Goal: Information Seeking & Learning: Learn about a topic

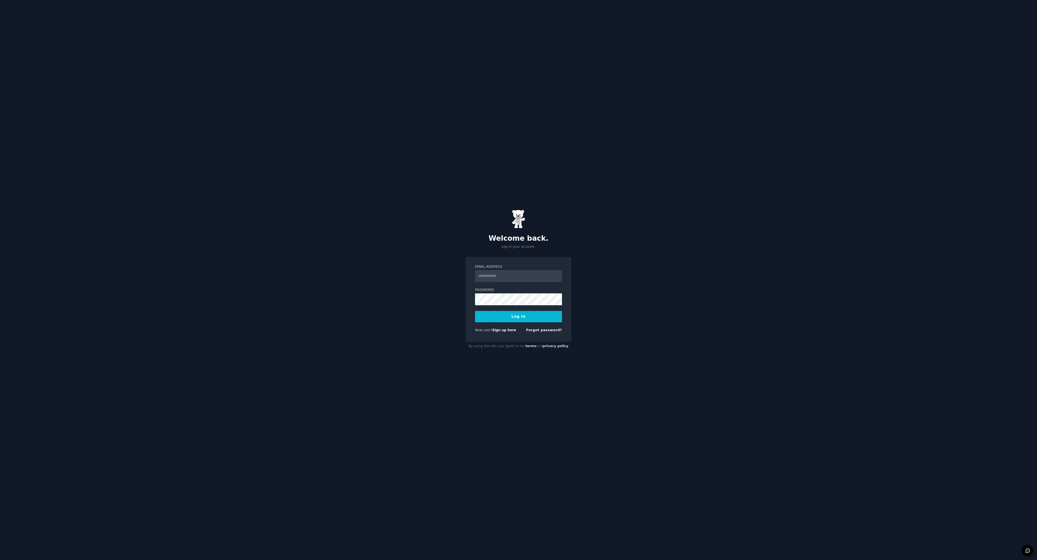
click at [512, 277] on input "Email Address" at bounding box center [518, 276] width 87 height 12
click at [504, 277] on input "Email Address" at bounding box center [518, 276] width 87 height 12
type input "**********"
click at [475, 311] on button "Log In" at bounding box center [518, 316] width 87 height 11
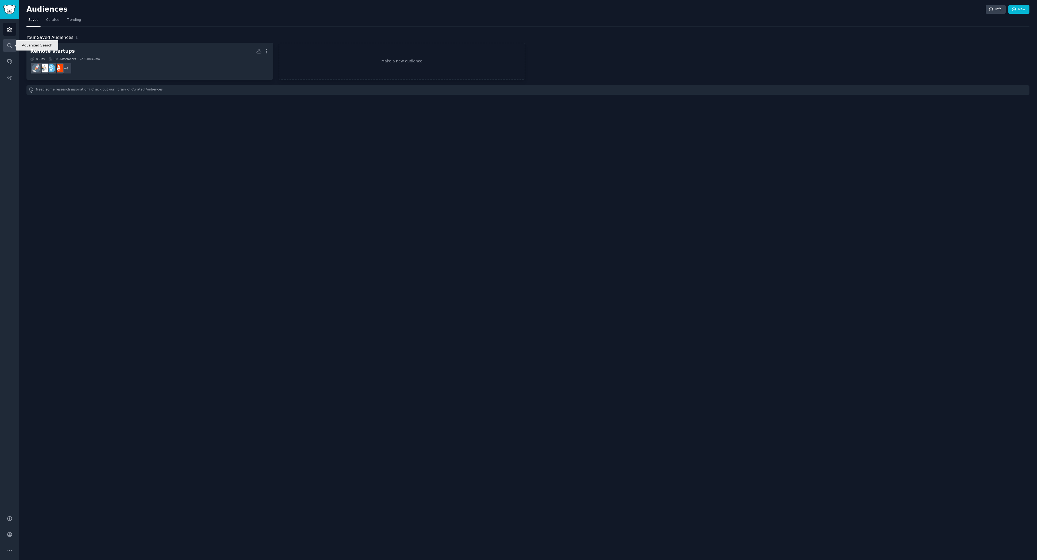
click at [9, 46] on icon "Sidebar" at bounding box center [10, 46] width 6 height 6
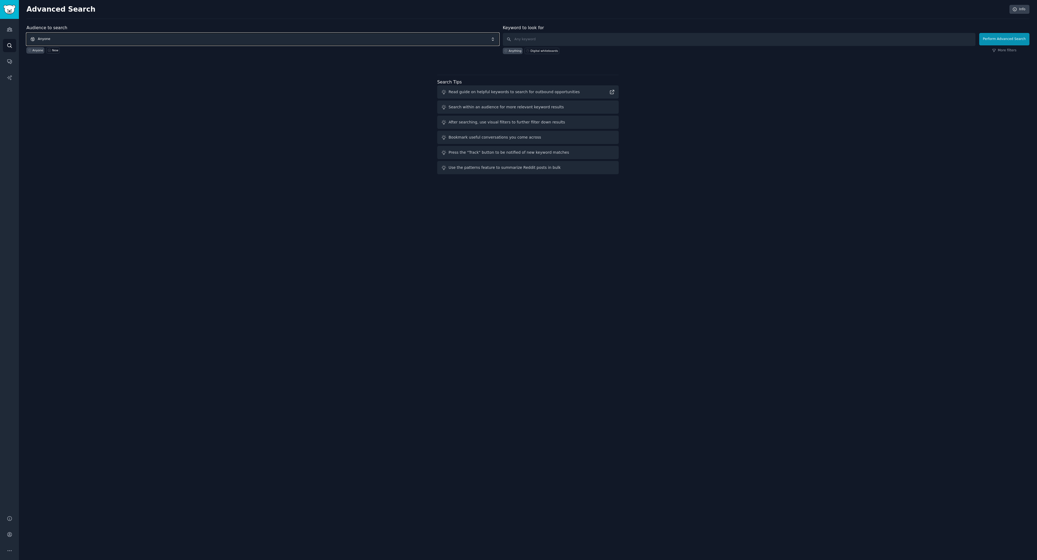
click at [113, 38] on span "Anyone" at bounding box center [262, 39] width 473 height 12
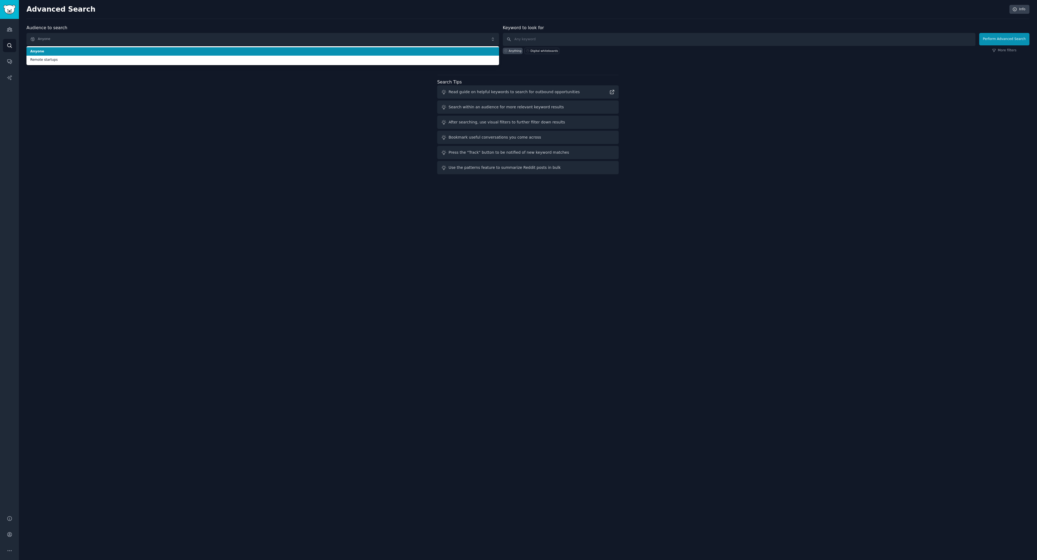
click at [92, 52] on span "Anyone" at bounding box center [262, 51] width 465 height 5
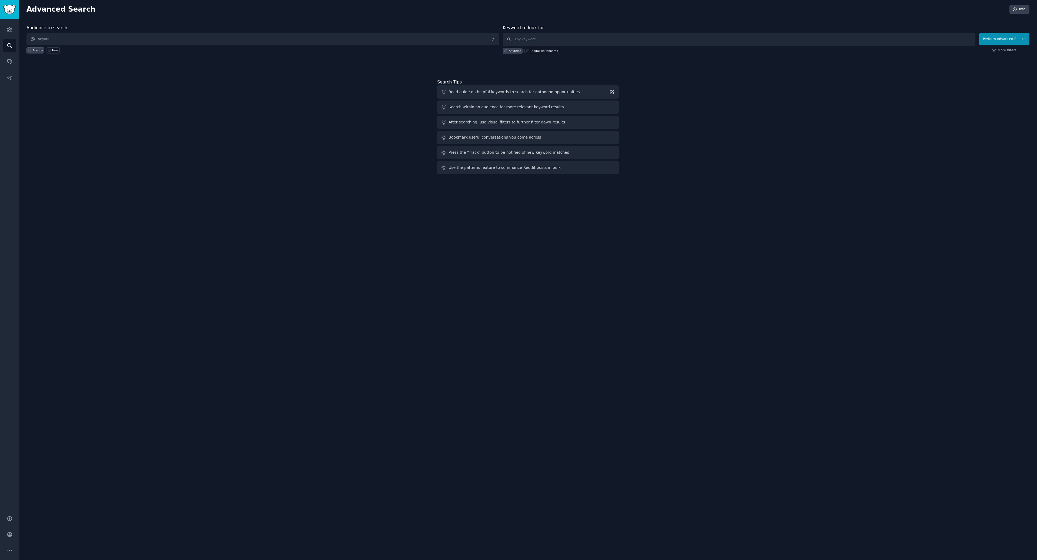
drag, startPoint x: 75, startPoint y: 108, endPoint x: 38, endPoint y: 58, distance: 62.9
click at [76, 108] on div "Audience to search Anyone Anyone New Keyword to look for Anything Digital white…" at bounding box center [527, 101] width 1003 height 152
click at [9, 28] on icon "Sidebar" at bounding box center [10, 29] width 6 height 6
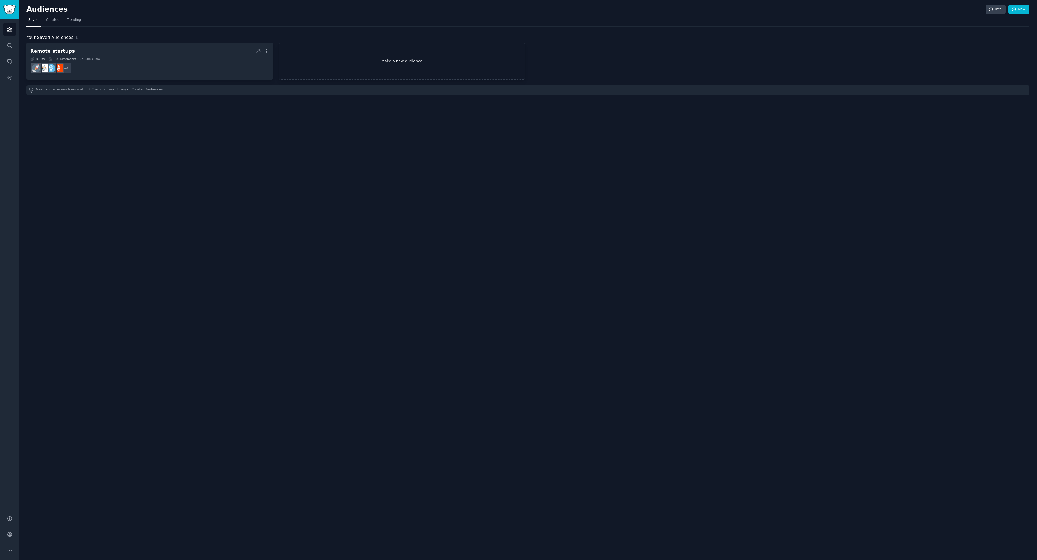
click at [414, 63] on link "Make a new audience" at bounding box center [402, 61] width 247 height 37
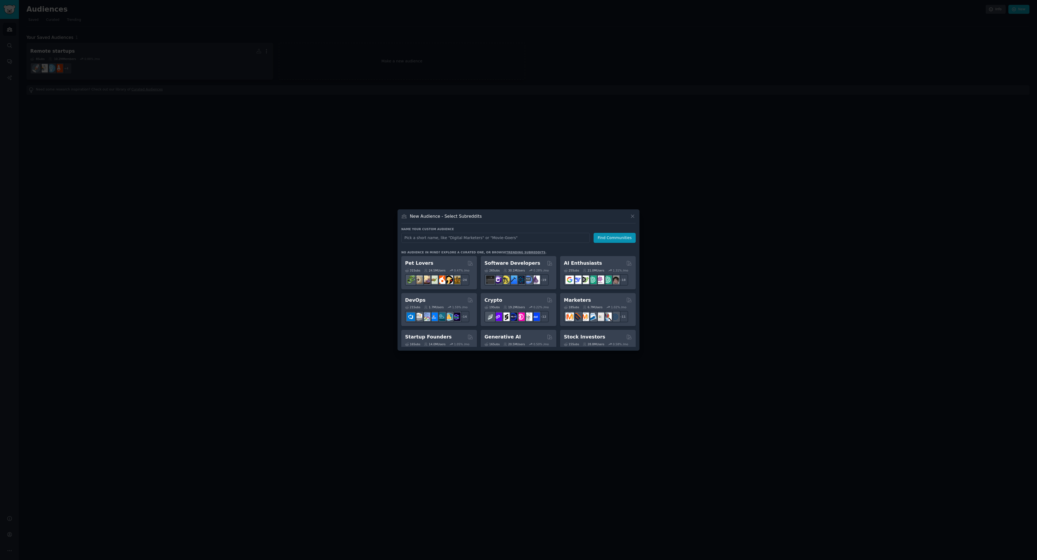
click at [436, 237] on input "text" at bounding box center [495, 238] width 189 height 10
type input "3D printing mechanical engineers"
click at [616, 235] on button "Find Communities" at bounding box center [615, 238] width 42 height 10
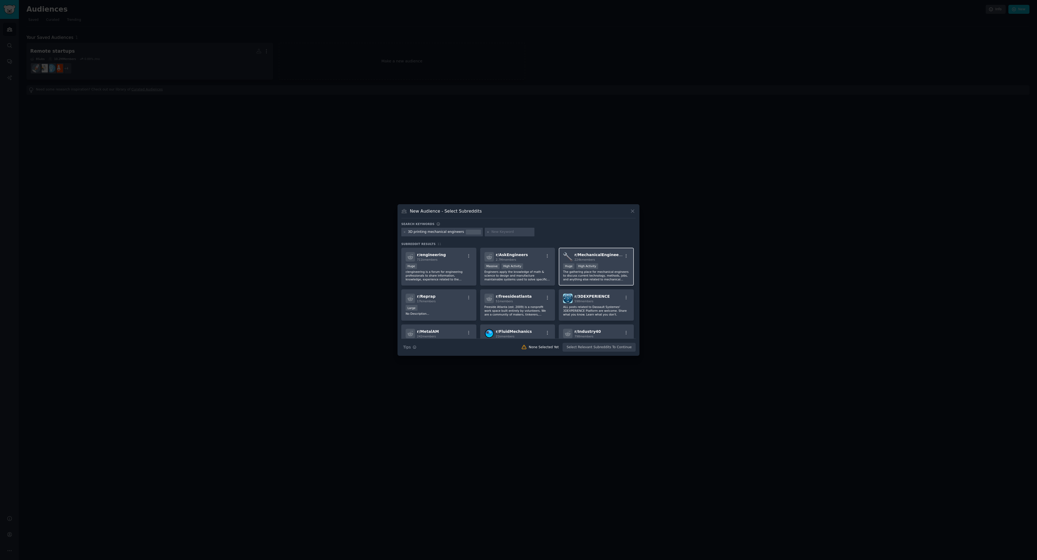
click at [601, 254] on span "r/ MechanicalEngineering" at bounding box center [600, 255] width 53 height 4
click at [456, 231] on div "3D printing mechanical engineers" at bounding box center [436, 232] width 56 height 5
click at [506, 229] on div at bounding box center [510, 232] width 50 height 9
click at [450, 231] on div "3D printing mechanical engineers" at bounding box center [436, 232] width 56 height 5
click at [449, 231] on div "3D printing mechanical engineers" at bounding box center [436, 232] width 56 height 5
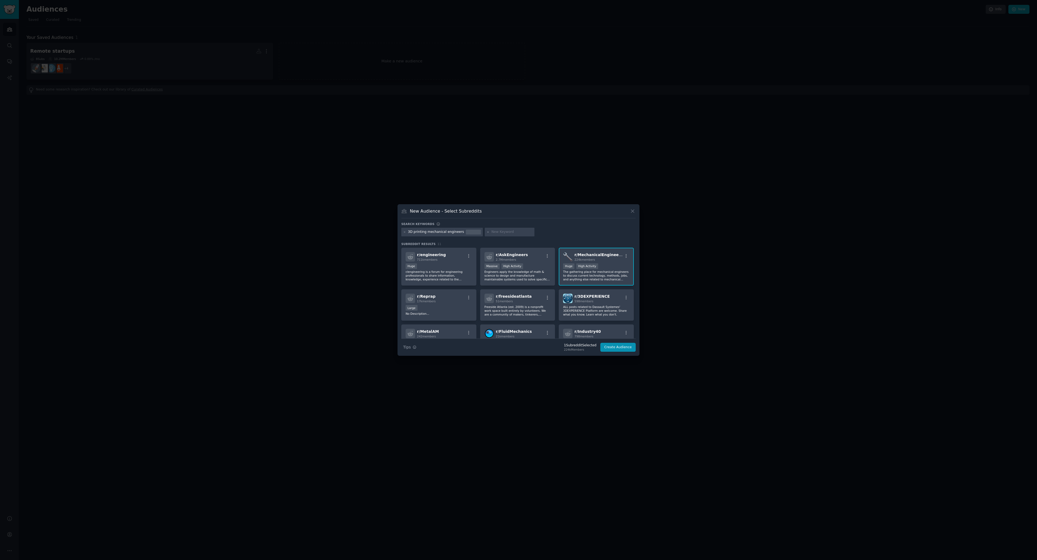
click at [404, 231] on icon at bounding box center [404, 232] width 3 height 3
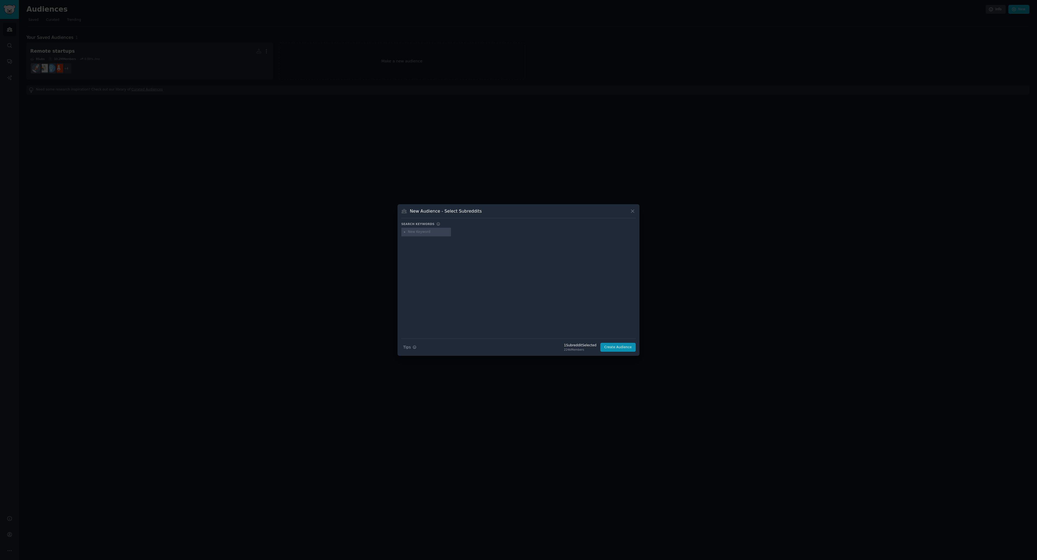
click at [425, 230] on input "text" at bounding box center [428, 232] width 41 height 5
type input "3D printing"
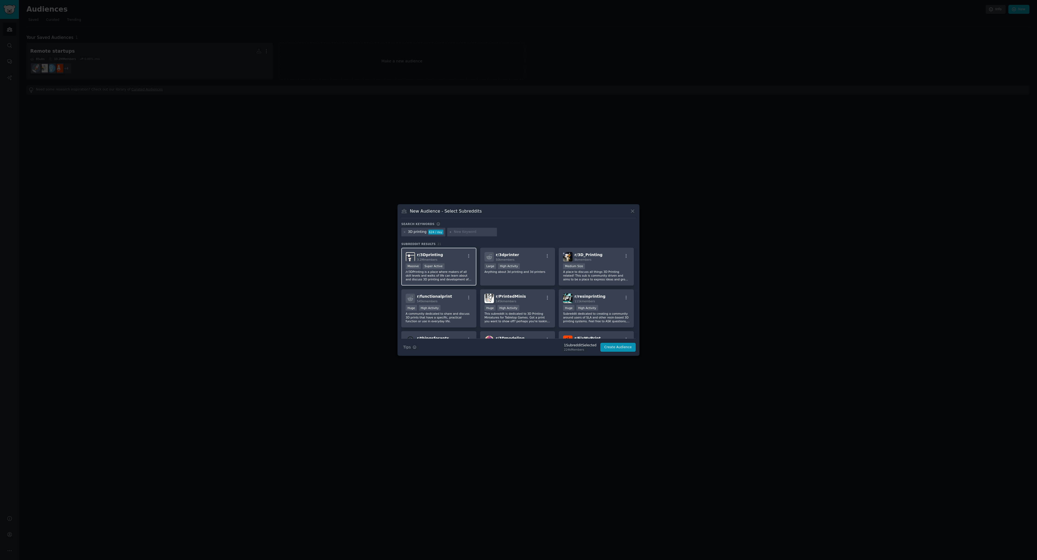
click at [455, 256] on div "r/ 3Dprinting 3.2M members" at bounding box center [439, 256] width 66 height 9
click at [448, 297] on div "r/ functionalprint 545k members" at bounding box center [439, 298] width 66 height 9
click at [537, 266] on div ">= 80th percentile for submissions / day Large High Activity" at bounding box center [518, 266] width 66 height 7
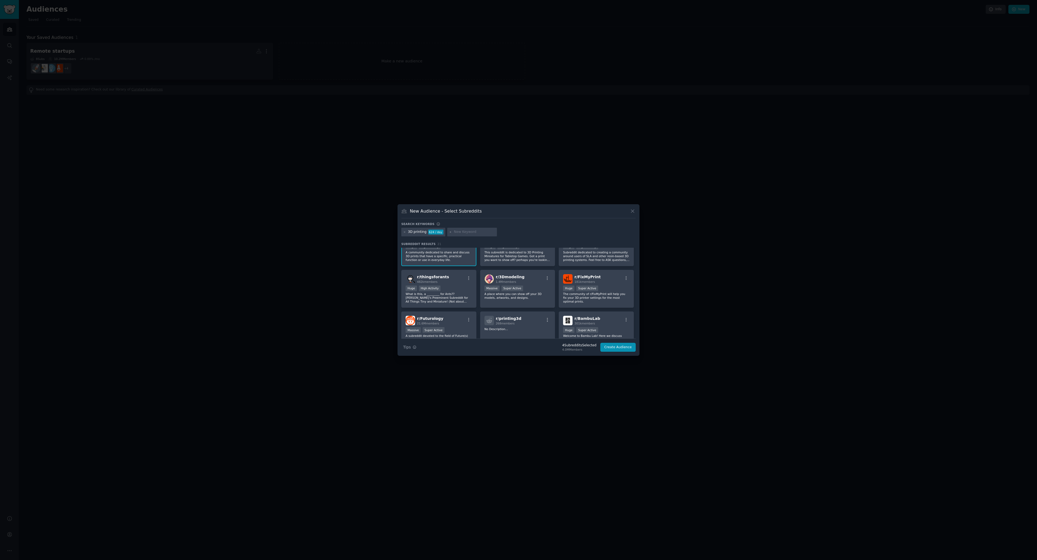
scroll to position [65, 0]
click at [608, 285] on div "Huge Super Active" at bounding box center [596, 285] width 66 height 7
click at [538, 295] on p "A place where you can show off your 3D models, artworks, and designs." at bounding box center [518, 292] width 66 height 8
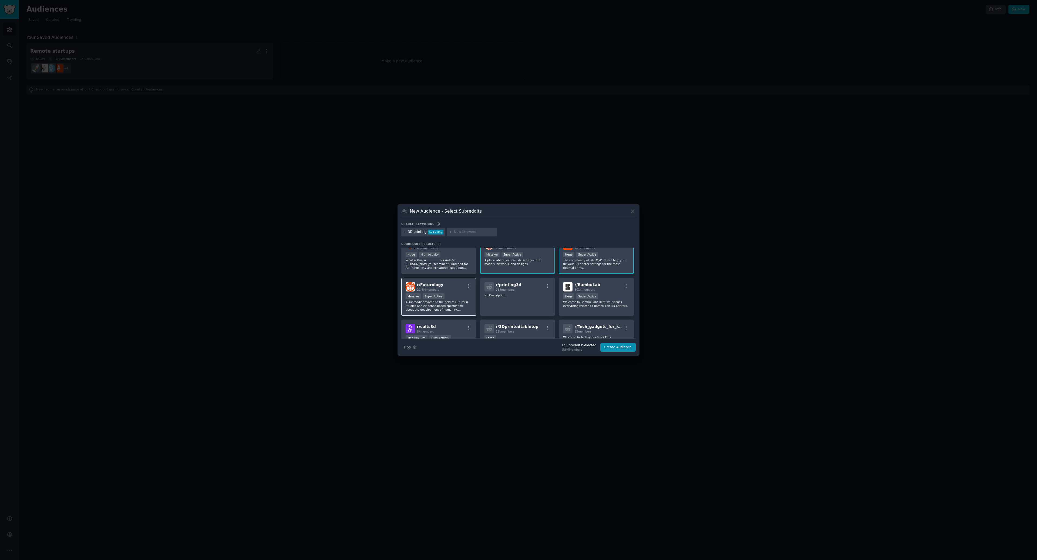
scroll to position [130, 0]
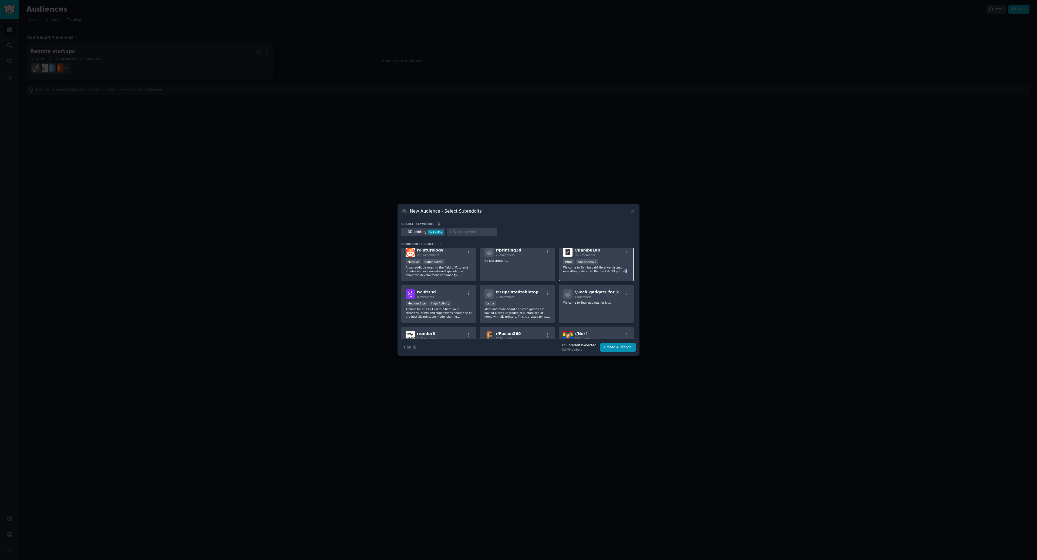
click at [619, 271] on p "Welcome to Bambu Lab! Here we discuss everything related to Bambu Lab 3D printe…" at bounding box center [596, 270] width 66 height 8
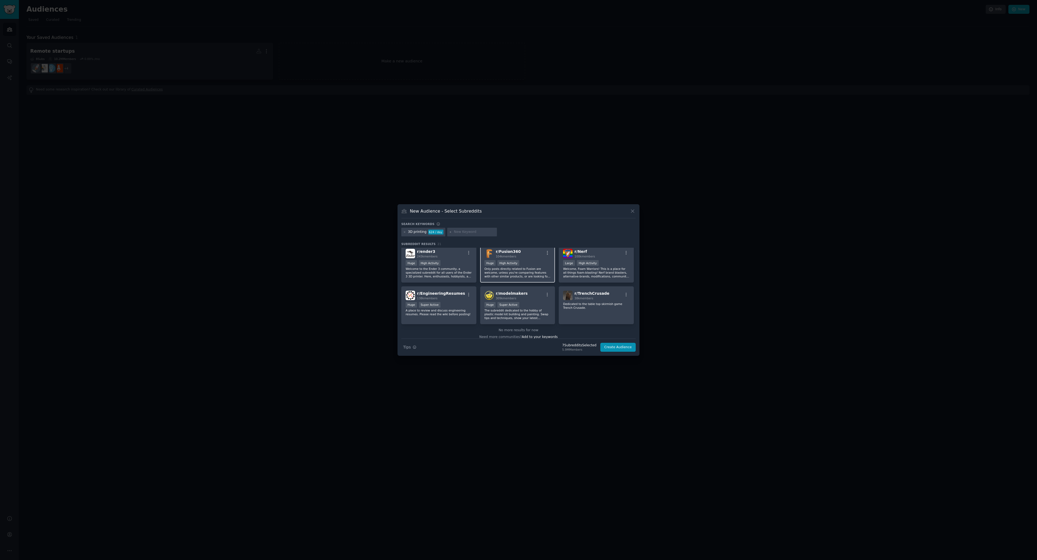
scroll to position [216, 0]
click at [534, 294] on div "r/ modelmakers 309k members" at bounding box center [518, 290] width 66 height 9
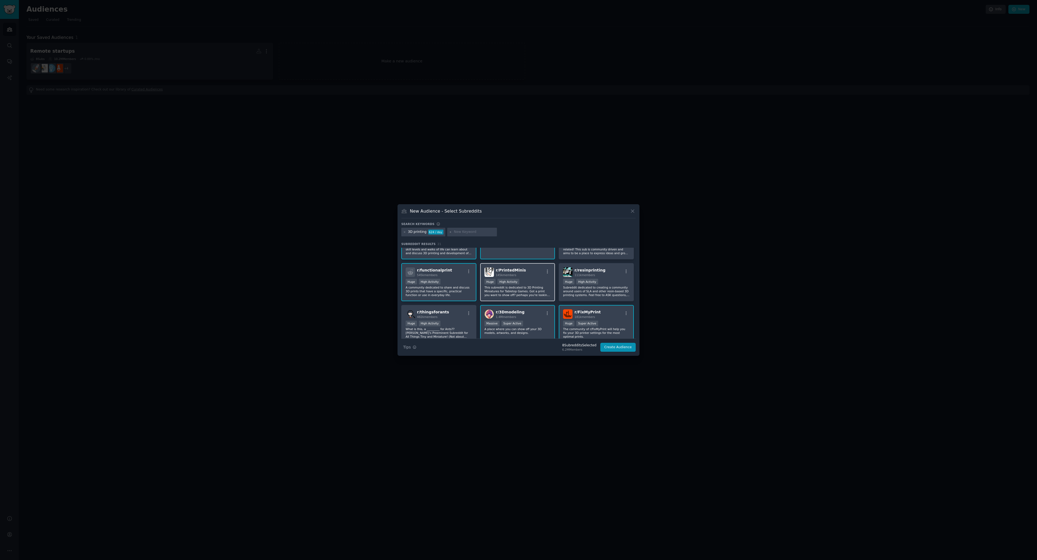
scroll to position [0, 0]
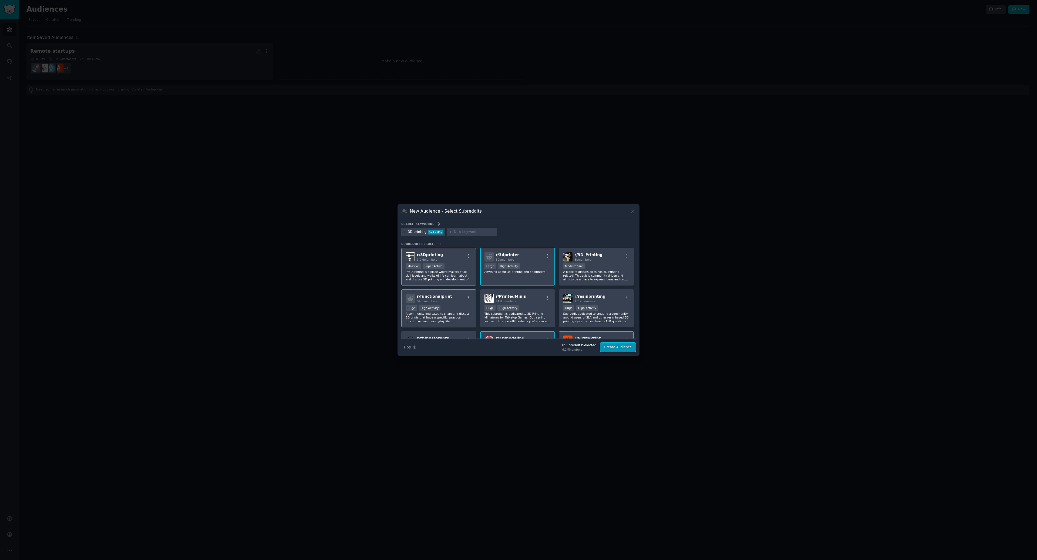
click at [623, 344] on button "Create Audience" at bounding box center [618, 347] width 36 height 9
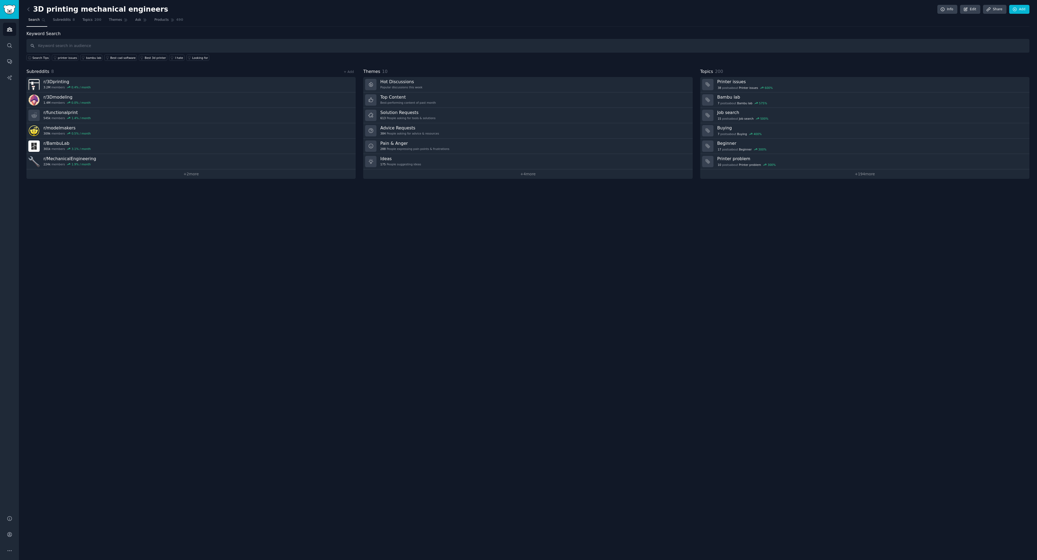
click at [2, 45] on div "Audiences Search Conversations AI Reports" at bounding box center [9, 264] width 19 height 490
click at [11, 43] on icon "Sidebar" at bounding box center [10, 46] width 6 height 6
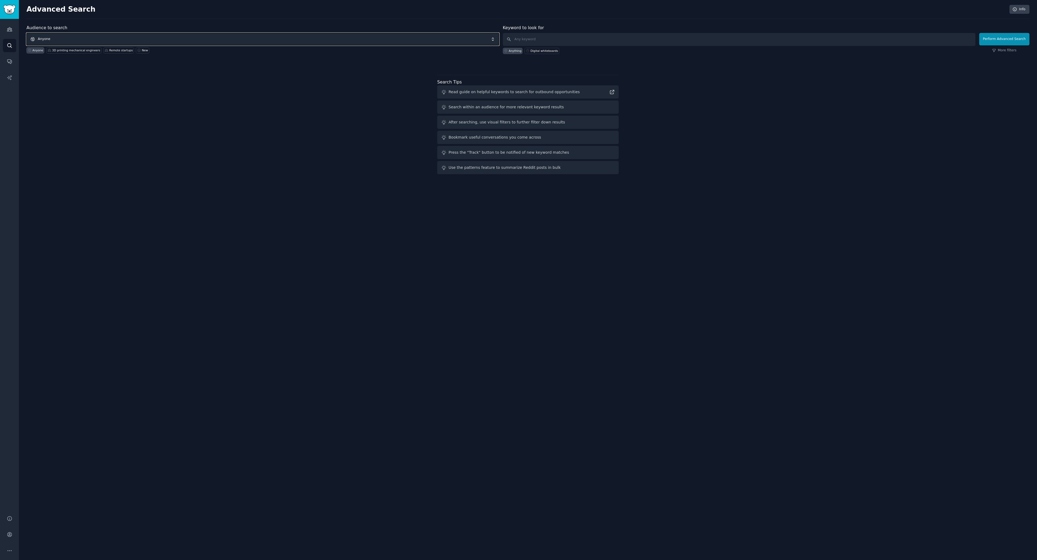
click at [79, 37] on span "Anyone" at bounding box center [262, 39] width 473 height 12
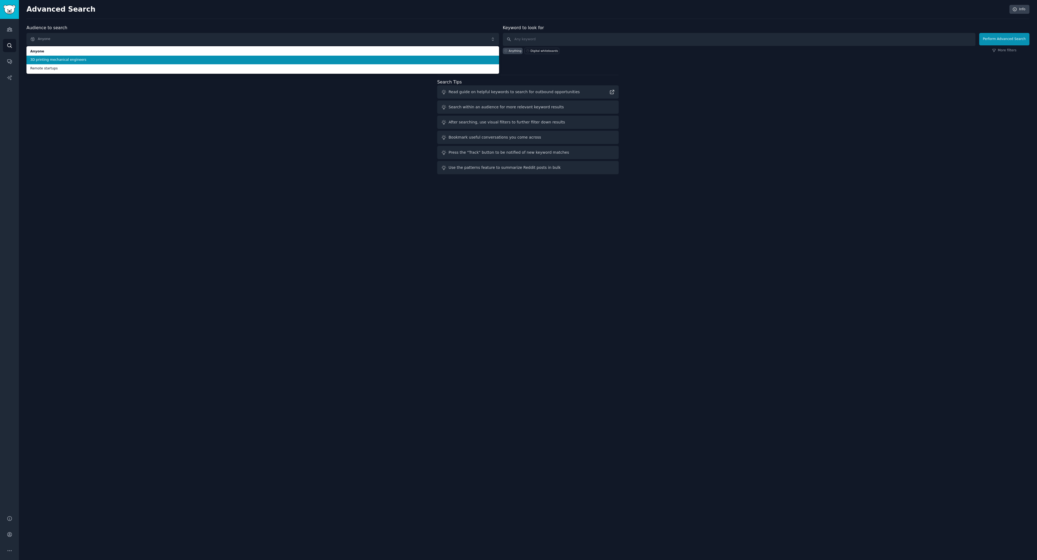
click at [73, 61] on span "3D printing mechanical engineers" at bounding box center [262, 60] width 465 height 5
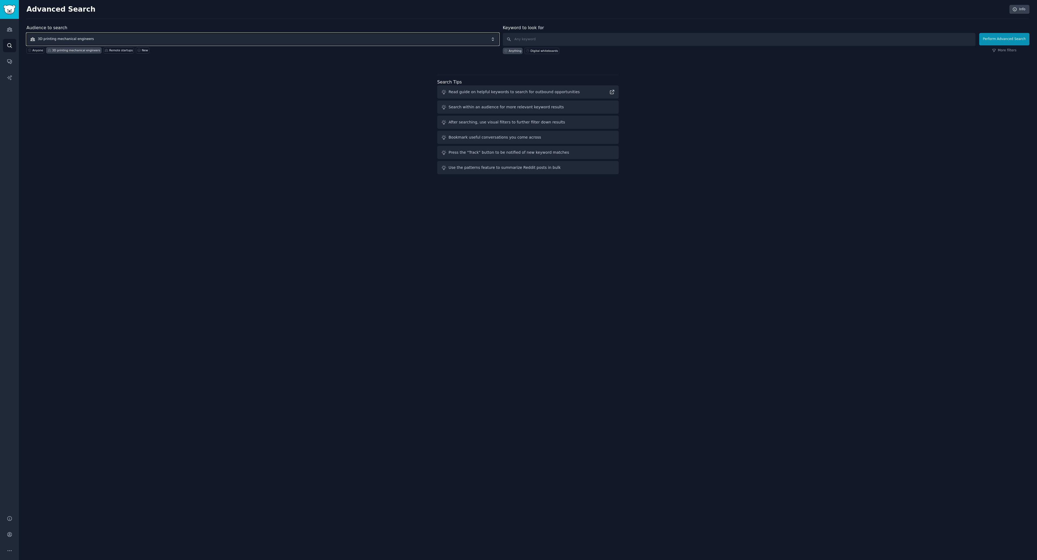
click at [92, 42] on span "3D printing mechanical engineers" at bounding box center [262, 39] width 473 height 12
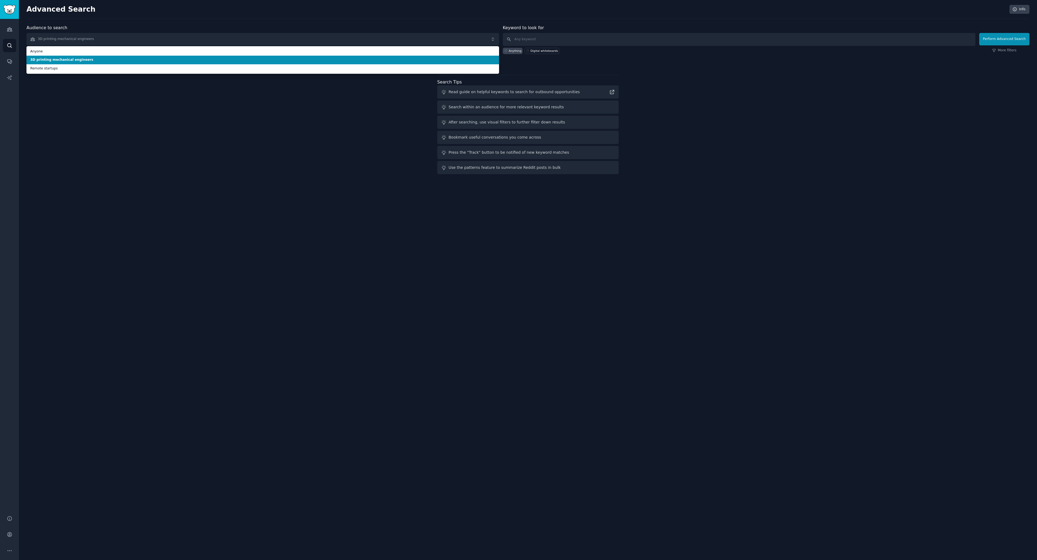
click at [80, 62] on span "3D printing mechanical engineers" at bounding box center [262, 60] width 465 height 5
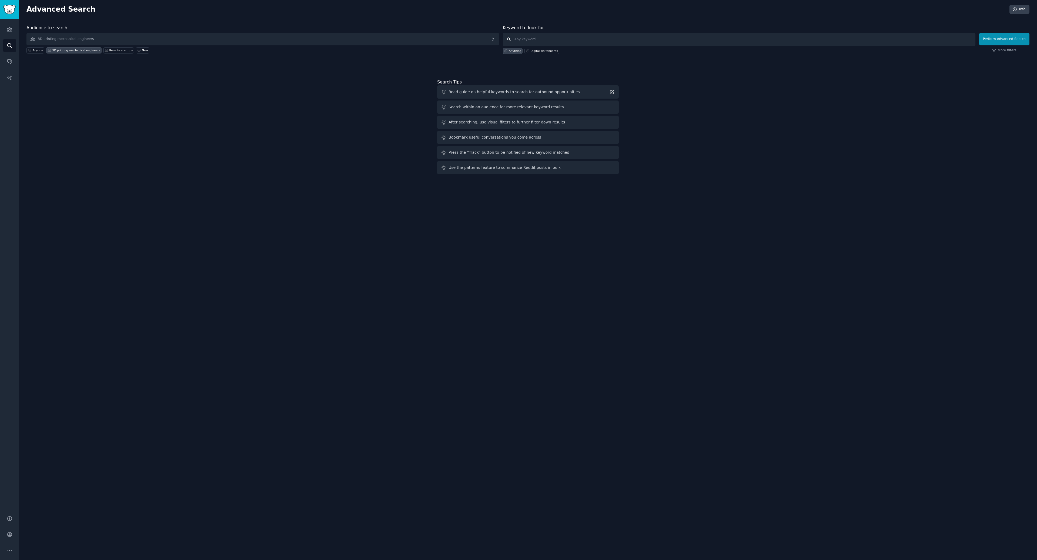
click at [521, 42] on input "text" at bounding box center [739, 39] width 473 height 13
click at [517, 36] on input "text" at bounding box center [739, 39] width 473 height 13
click at [10, 30] on icon "Sidebar" at bounding box center [10, 29] width 6 height 6
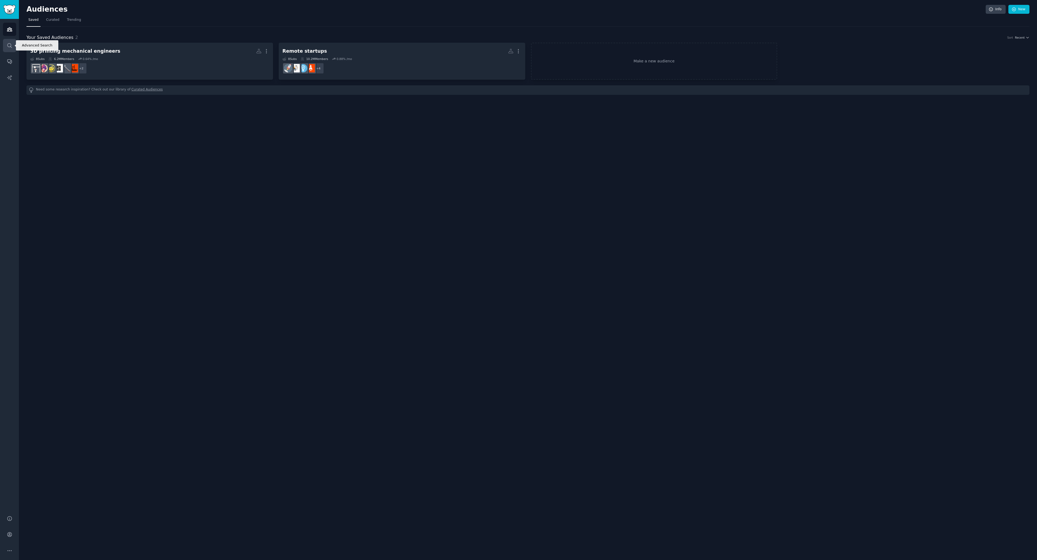
click at [9, 45] on icon "Sidebar" at bounding box center [10, 46] width 6 height 6
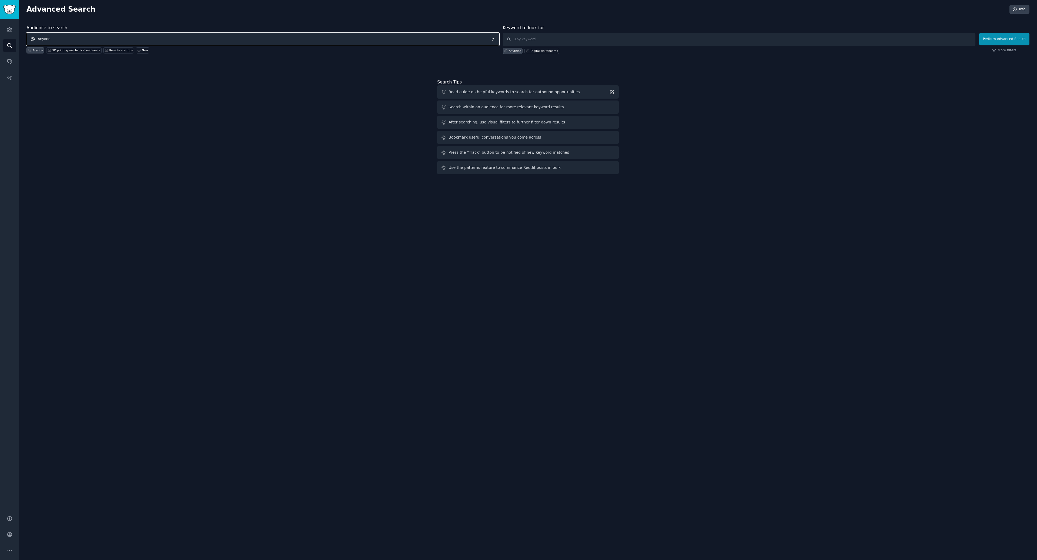
click at [124, 40] on span "Anyone" at bounding box center [262, 39] width 473 height 12
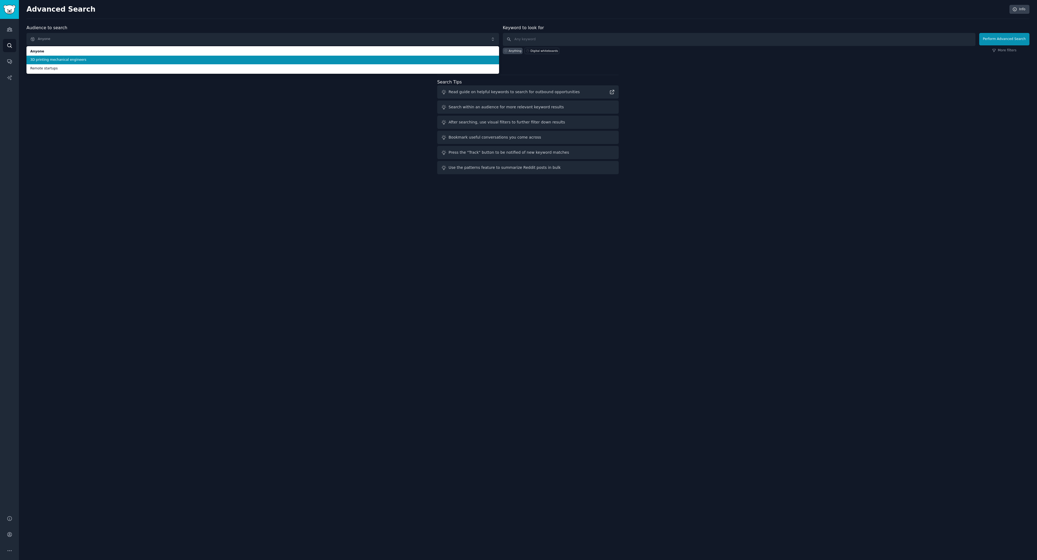
click at [88, 59] on span "3D printing mechanical engineers" at bounding box center [262, 60] width 465 height 5
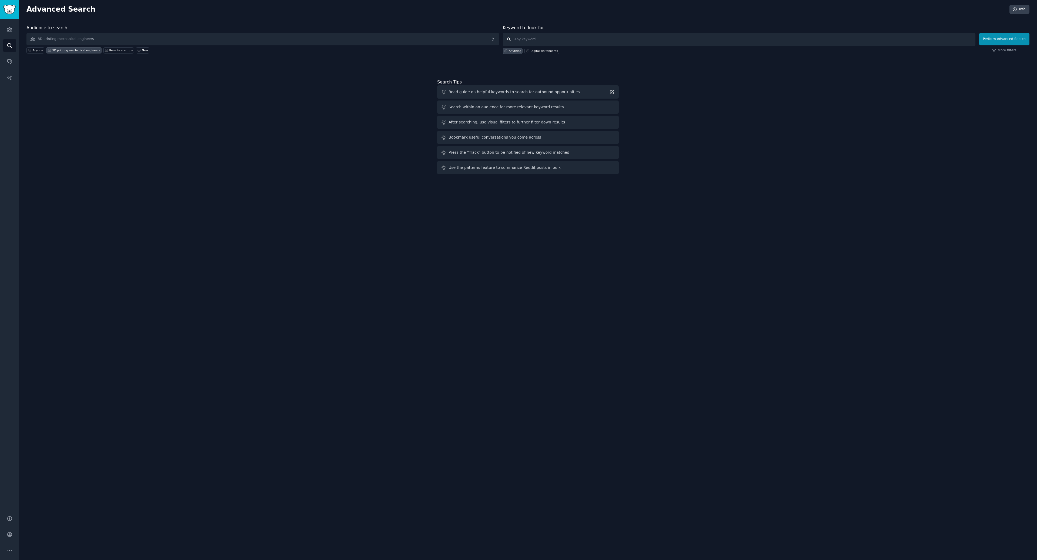
click at [577, 39] on input "text" at bounding box center [739, 39] width 473 height 13
type input "air quality bad smell when 3d printing"
click button "Perform Advanced Search" at bounding box center [1004, 39] width 50 height 12
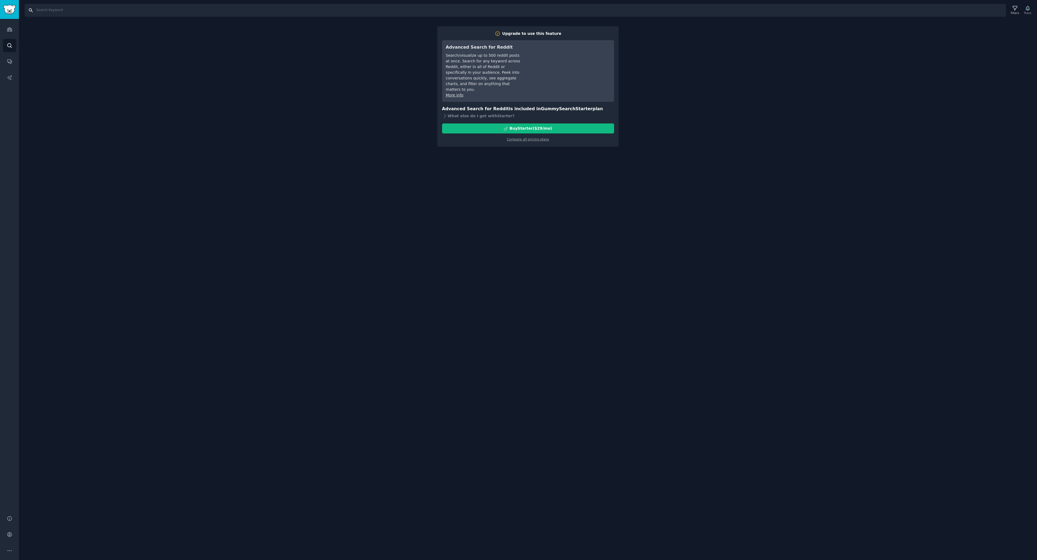
click at [51, 10] on input "Search" at bounding box center [516, 10] width 982 height 13
click at [60, 11] on input "Search" at bounding box center [516, 10] width 982 height 13
type input "bad smell when 3d printing"
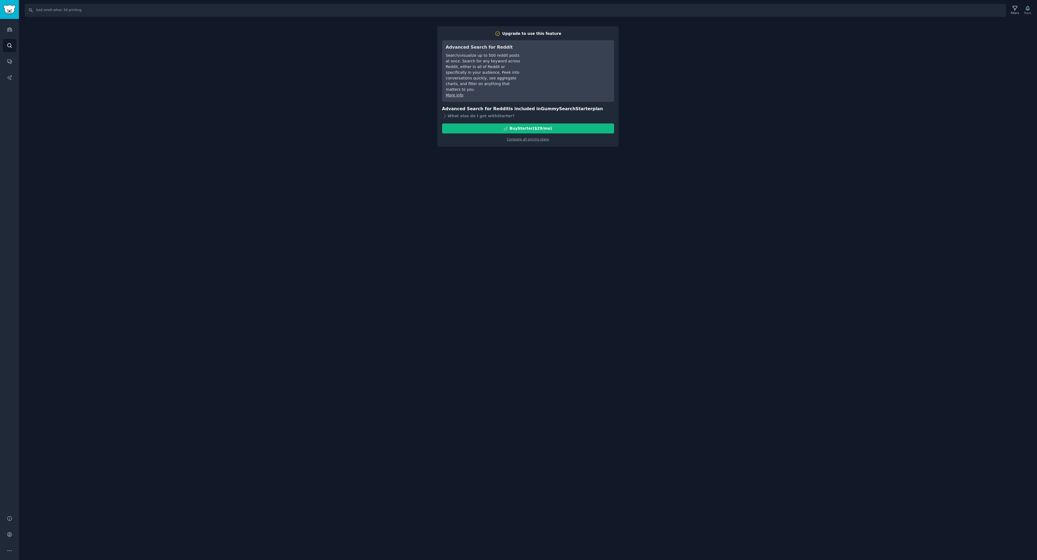
click at [11, 52] on div "Audiences Search Conversations AI Reports" at bounding box center [9, 264] width 19 height 490
click at [10, 43] on icon "Sidebar" at bounding box center [10, 46] width 6 height 6
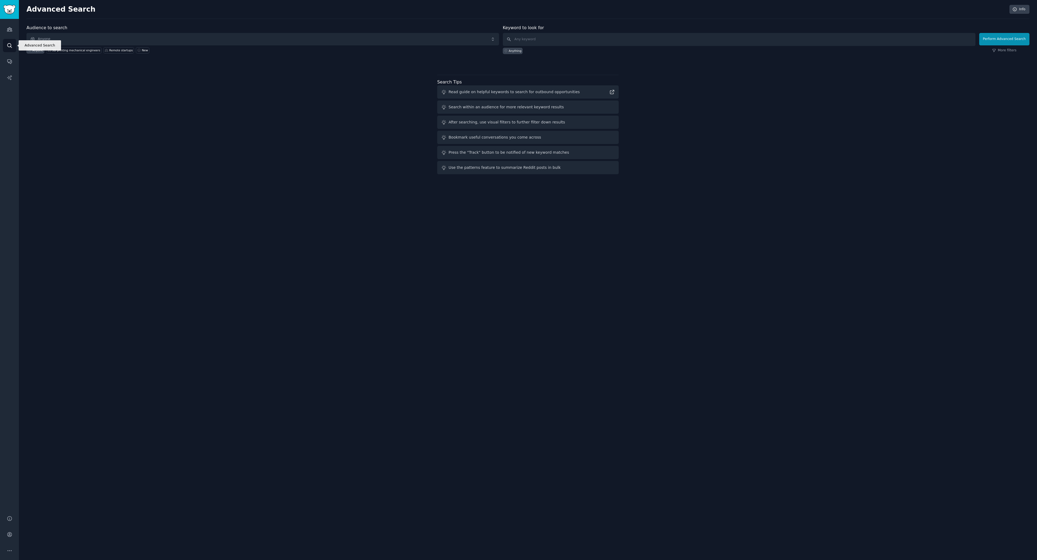
click at [10, 43] on icon "Sidebar" at bounding box center [10, 46] width 6 height 6
click at [230, 34] on span "Anyone" at bounding box center [262, 39] width 473 height 12
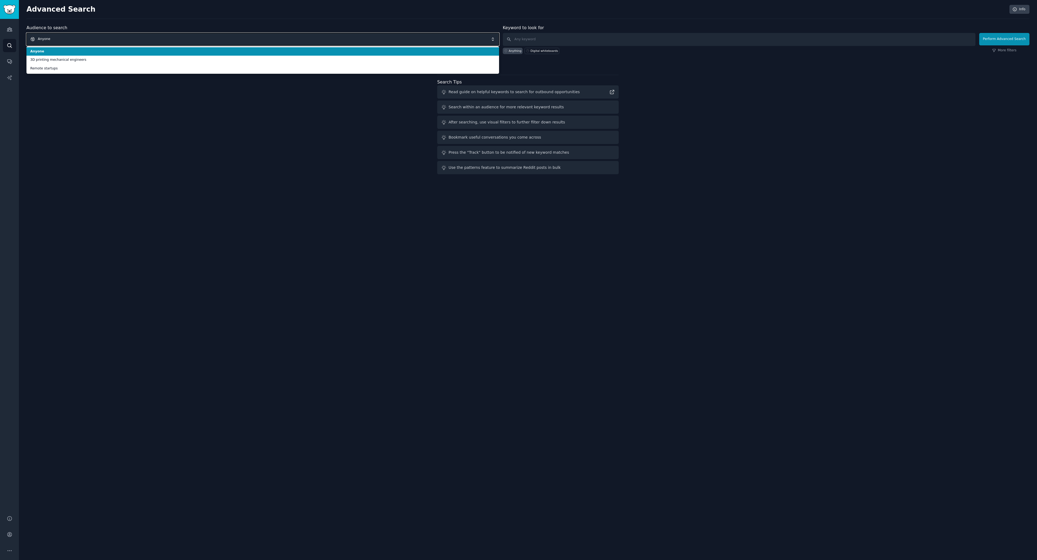
click at [224, 35] on span "Anyone" at bounding box center [262, 39] width 473 height 12
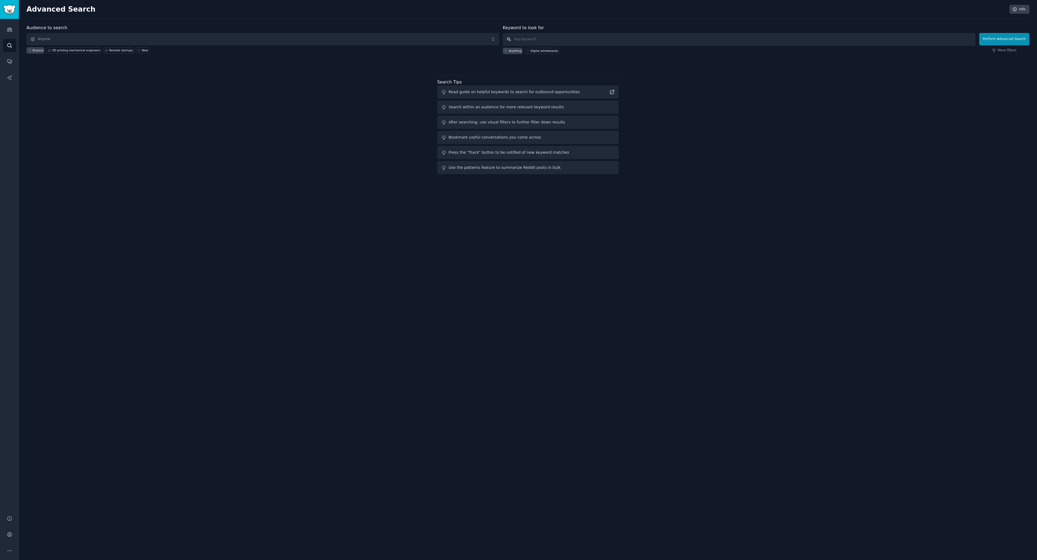
click at [540, 39] on input "text" at bounding box center [739, 39] width 473 height 13
type input "bad smell when 3D printing"
click button "Perform Advanced Search" at bounding box center [1004, 39] width 50 height 12
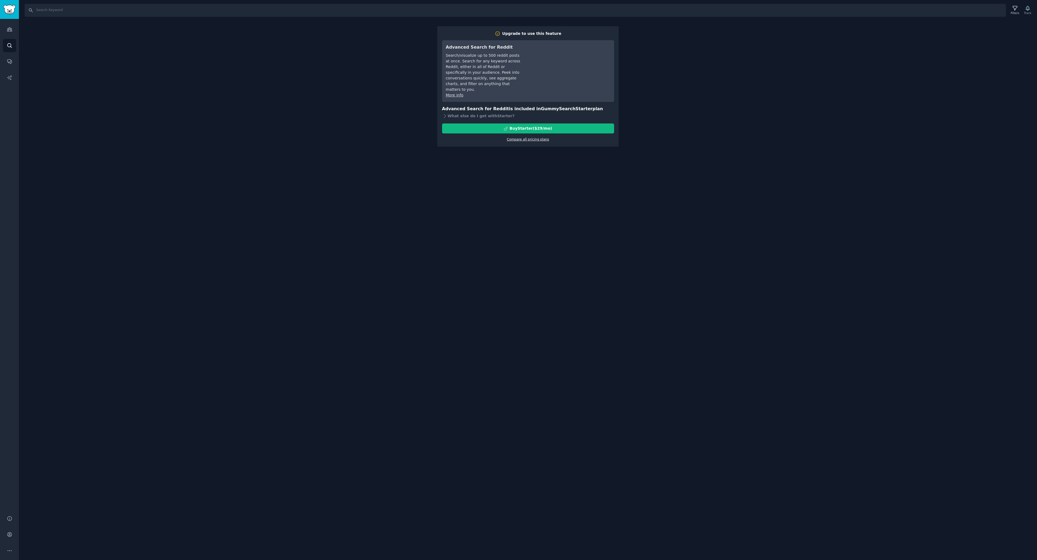
click at [529, 137] on link "Compare all pricing plans" at bounding box center [528, 139] width 42 height 4
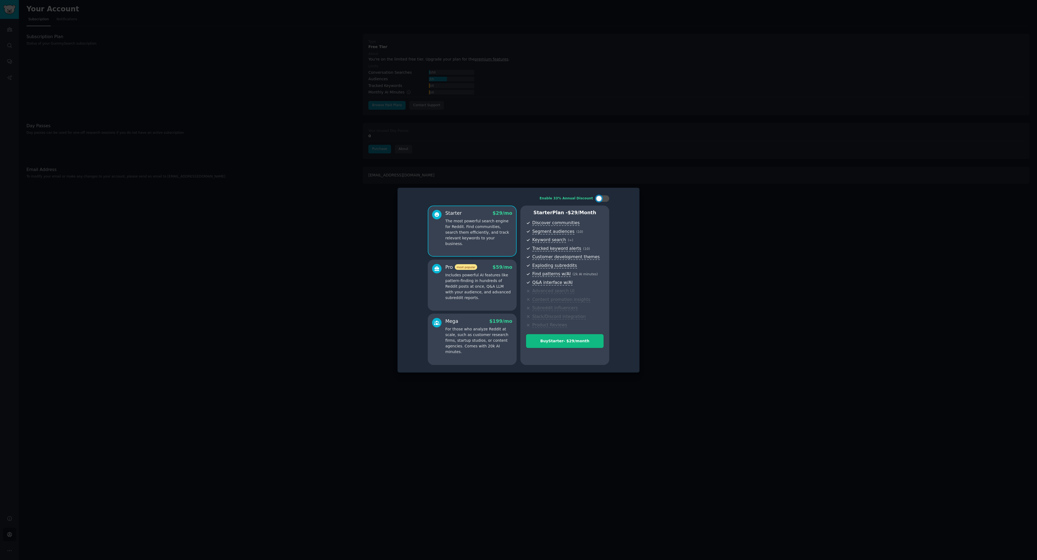
click at [615, 107] on div at bounding box center [518, 280] width 1037 height 560
